Goal: Find specific page/section: Find specific page/section

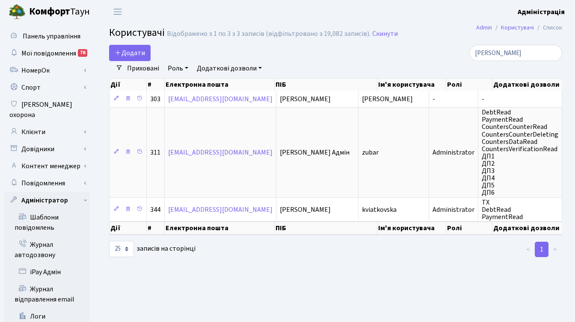
select select "25"
click at [38, 124] on link "Клієнти" at bounding box center [47, 132] width 86 height 17
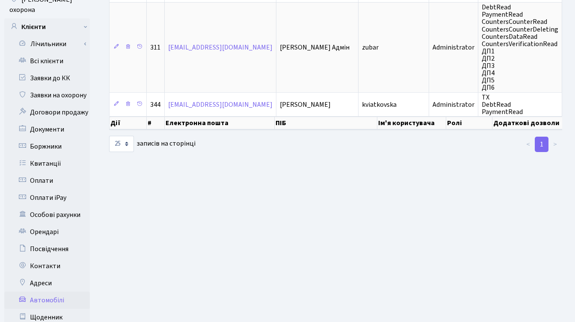
scroll to position [106, 0]
click at [55, 292] on link "Автомобілі" at bounding box center [47, 300] width 86 height 17
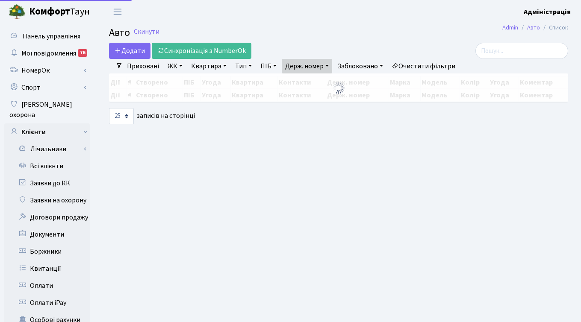
select select "25"
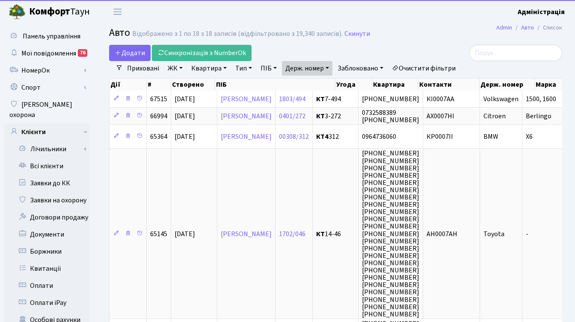
click at [414, 67] on link "Очистити фільтри" at bounding box center [423, 68] width 71 height 15
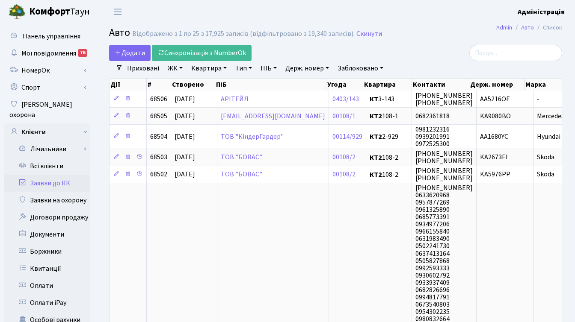
click at [53, 175] on link "Заявки до КК" at bounding box center [47, 183] width 86 height 17
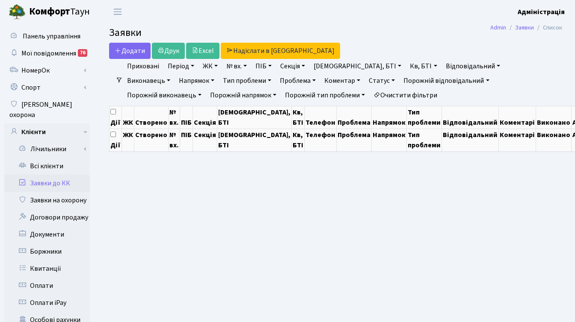
select select "25"
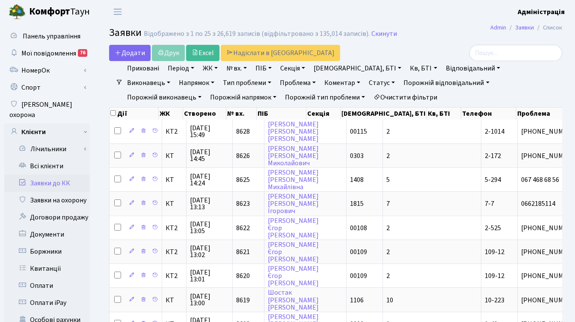
click at [456, 28] on h2 "Заявки Відображено з 1 по 25 з 26,619 записів (відфільтровано з 135,014 записів…" at bounding box center [335, 34] width 453 height 15
click at [367, 10] on header "Комфорт Таун Адміністрація Мій обліковий запис Вийти" at bounding box center [287, 12] width 575 height 24
click at [456, 41] on h2 "Заявки Відображено з 1 по 25 з 26,619 записів (відфільтровано з 135,014 записів…" at bounding box center [335, 34] width 453 height 15
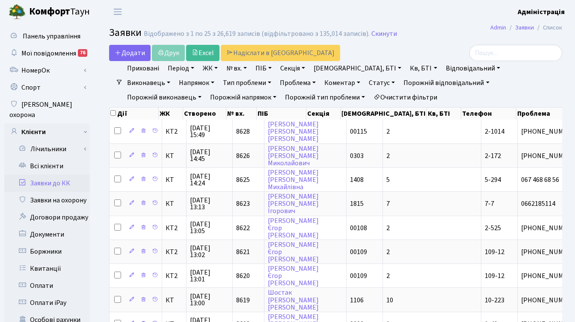
click at [454, 39] on h2 "Заявки Відображено з 1 по 25 з 26,619 записів (відфільтровано з 135,014 записів…" at bounding box center [335, 34] width 453 height 15
click at [457, 45] on div at bounding box center [490, 53] width 142 height 16
click at [443, 15] on header "Комфорт Таун Адміністрація Мій обліковий запис Вийти" at bounding box center [287, 12] width 575 height 24
click at [518, 52] on input "search" at bounding box center [515, 53] width 93 height 16
paste input "7660"
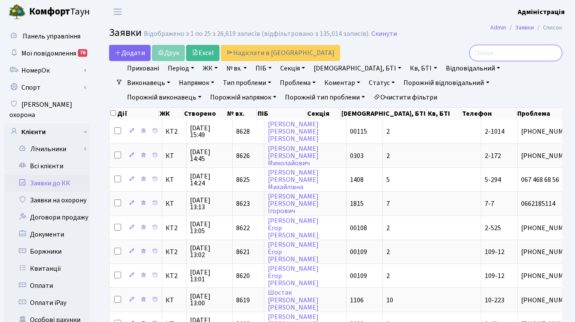
type input "7660"
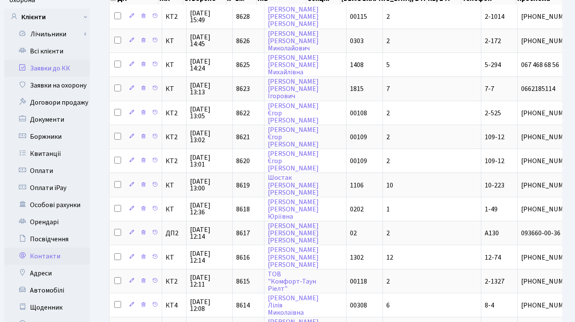
scroll to position [115, 0]
click at [58, 282] on link "Автомобілі" at bounding box center [47, 290] width 86 height 17
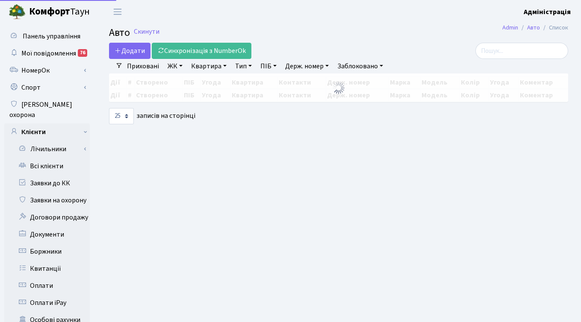
select select "25"
